Goal: Communication & Community: Answer question/provide support

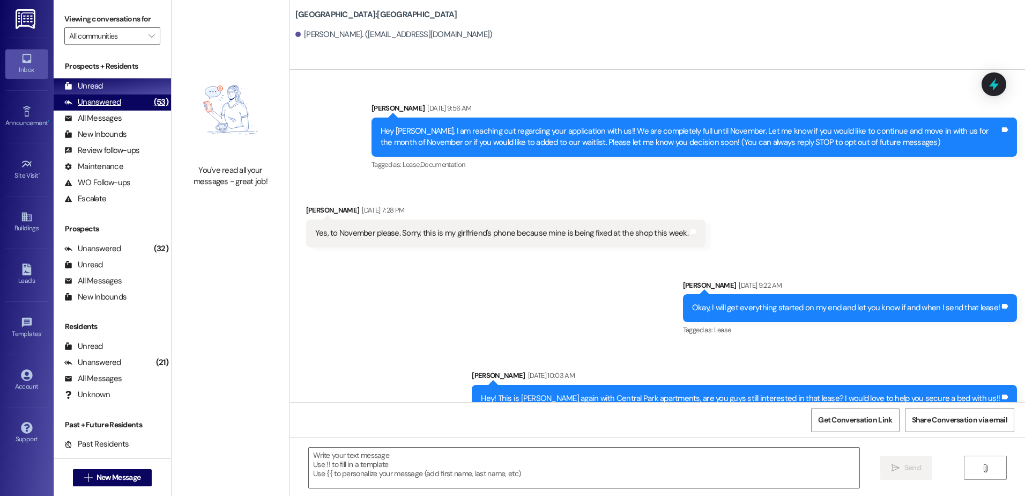
scroll to position [841, 0]
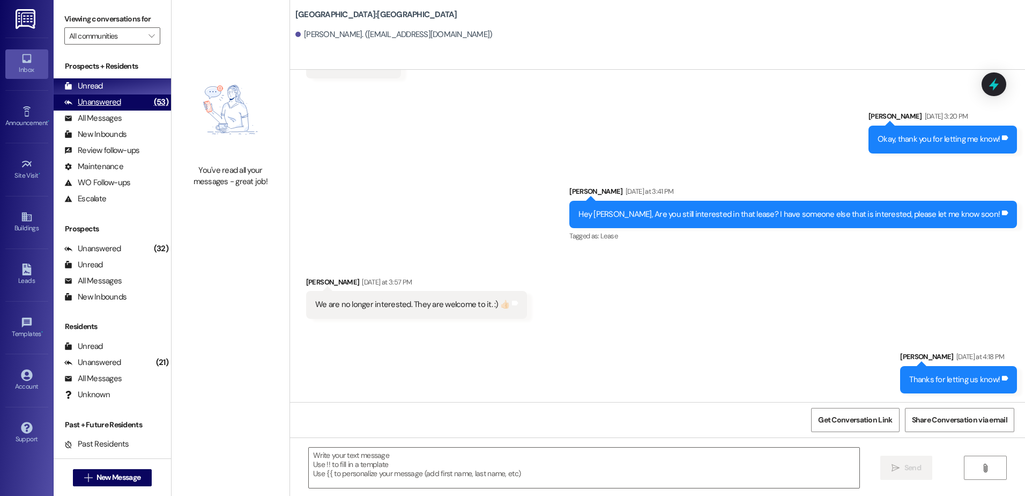
click at [125, 104] on div "Unanswered (53)" at bounding box center [112, 102] width 117 height 16
click at [125, 87] on div "Unread (0)" at bounding box center [112, 86] width 117 height 16
click at [134, 484] on button " New Message" at bounding box center [112, 477] width 79 height 17
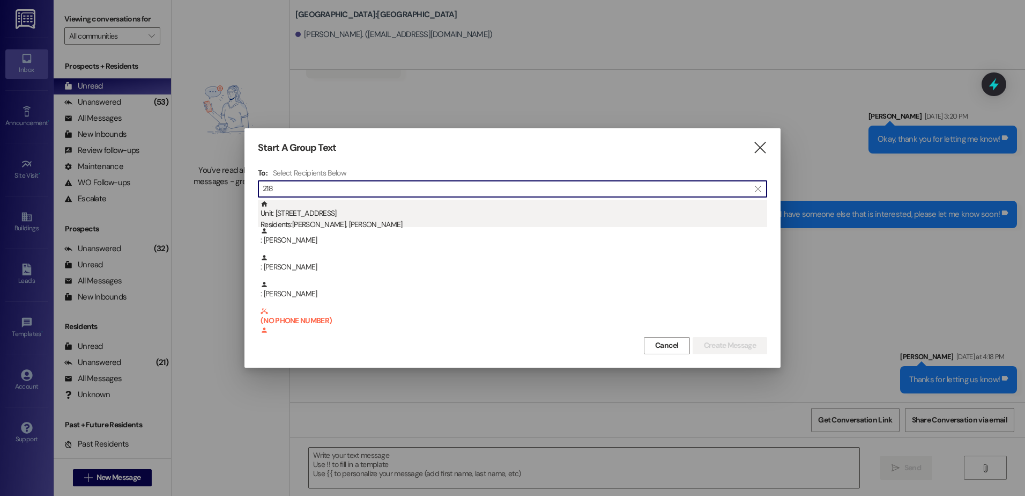
type input "218"
click at [401, 215] on div "Unit: 218 - 1 Central Park Residents: [PERSON_NAME], [PERSON_NAME]" at bounding box center [514, 215] width 507 height 31
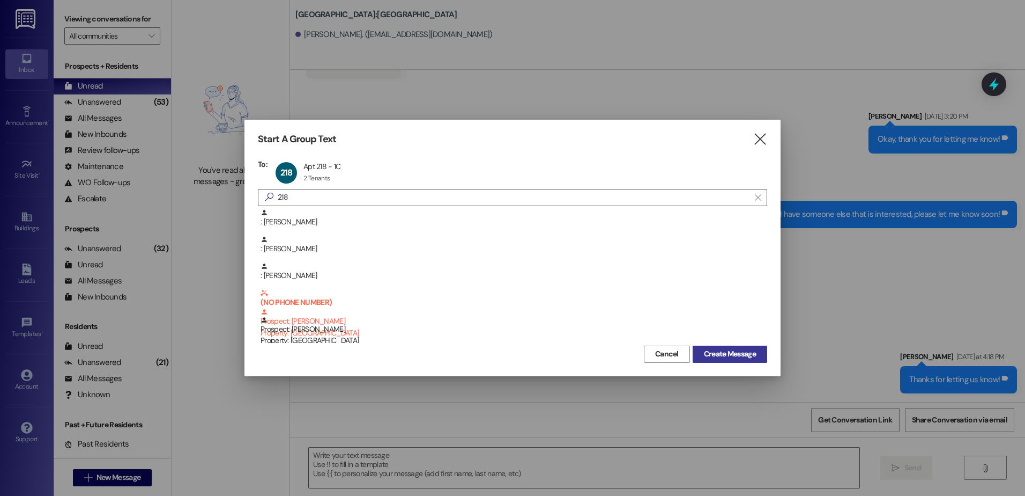
click at [730, 349] on span "Create Message" at bounding box center [730, 353] width 52 height 11
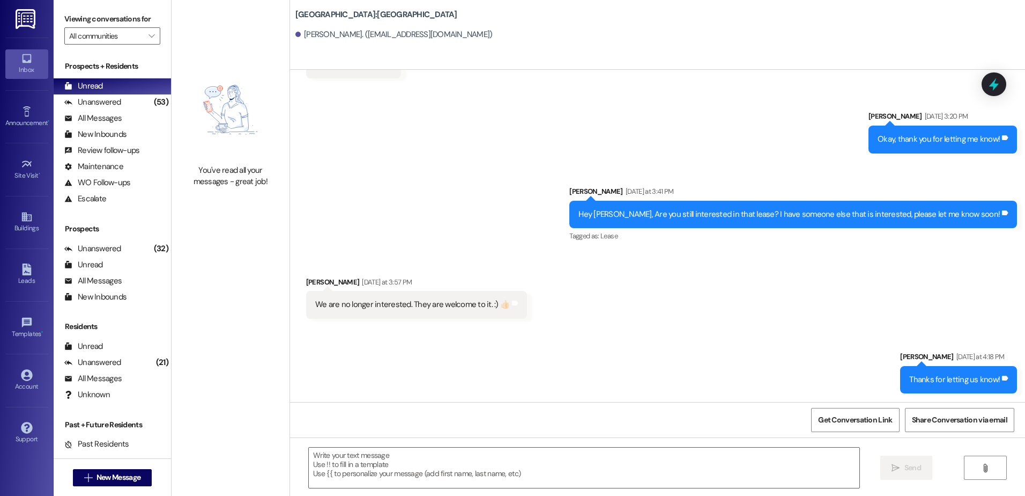
scroll to position [3540, 0]
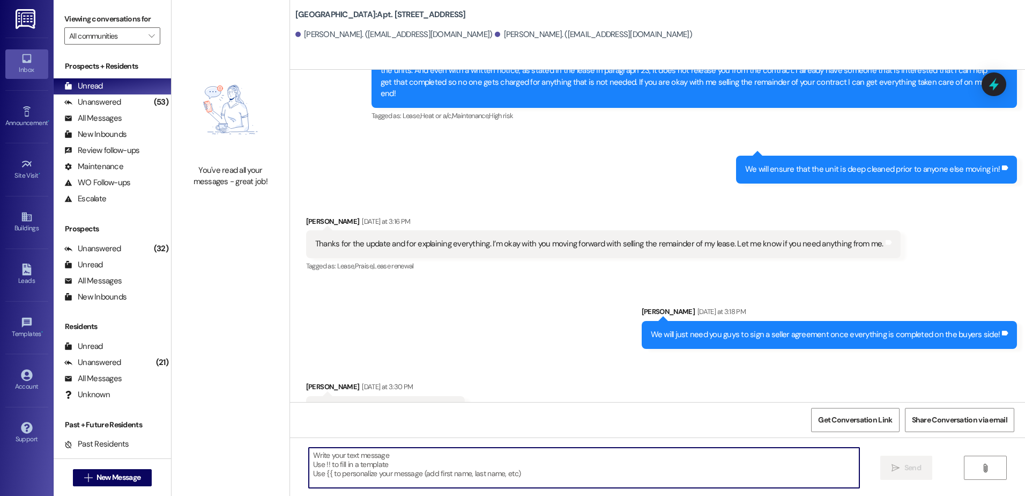
click at [399, 466] on textarea at bounding box center [584, 467] width 550 height 40
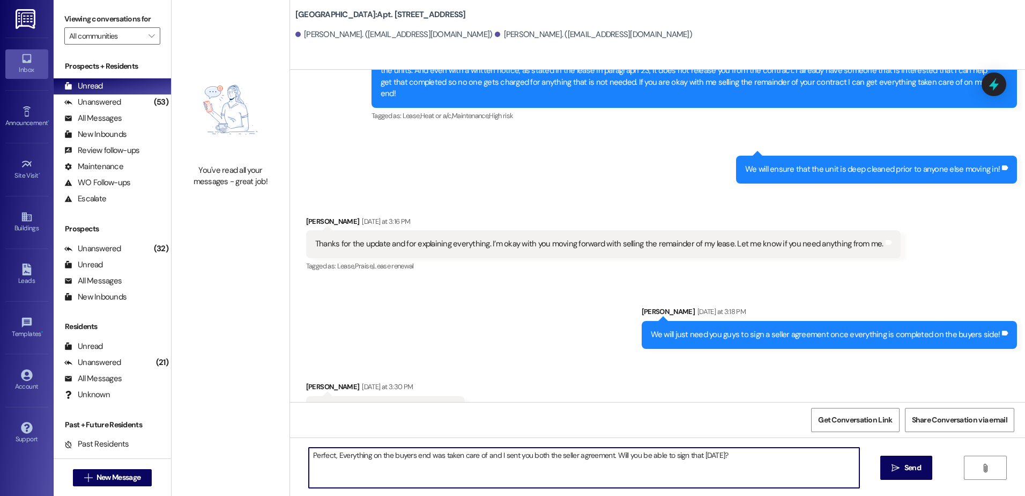
type textarea "Perfect, Everything on the buyers end was taken care of and I sent you both the…"
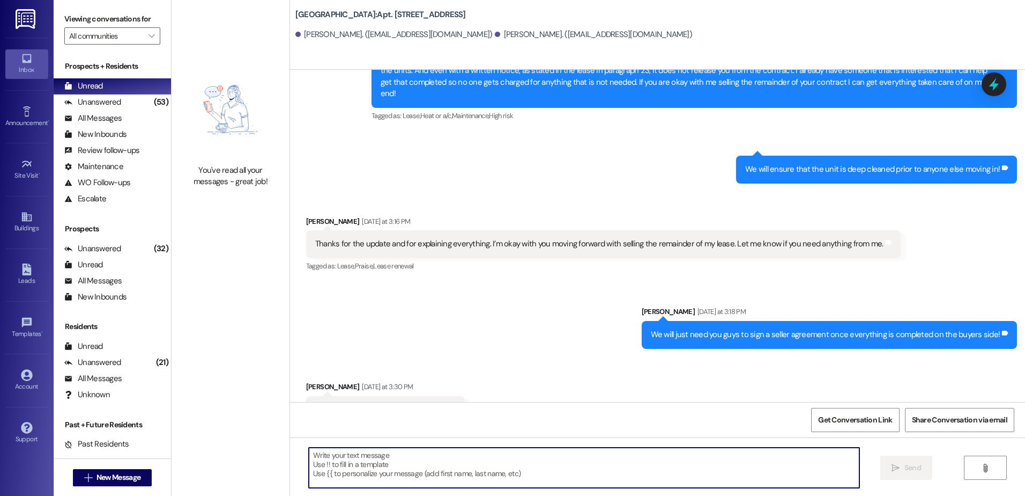
scroll to position [3539, 0]
